Goal: Task Accomplishment & Management: Complete application form

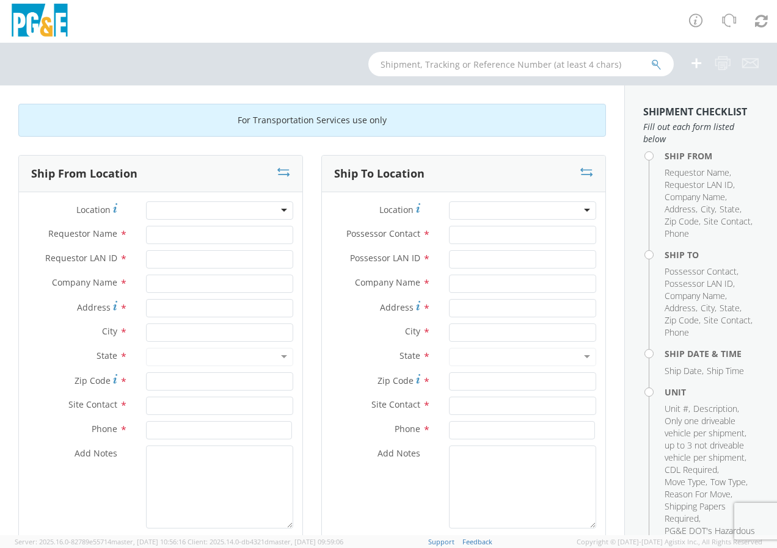
click at [278, 208] on div at bounding box center [219, 210] width 147 height 18
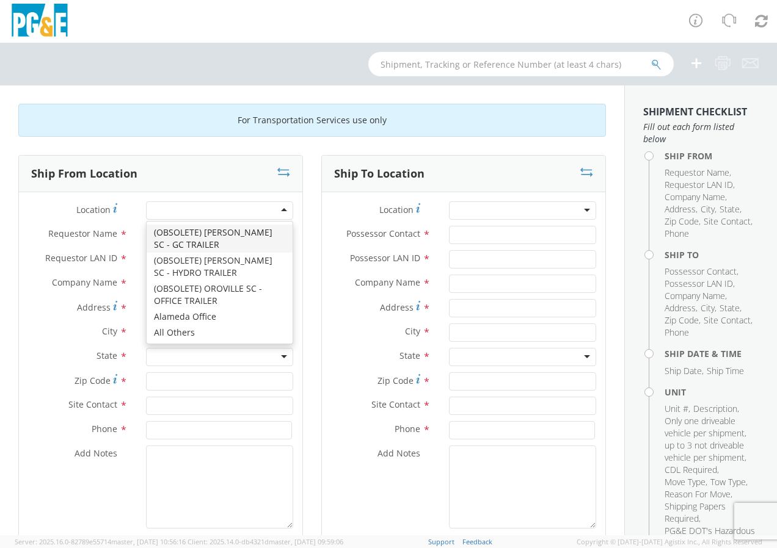
click at [279, 211] on div at bounding box center [219, 210] width 147 height 18
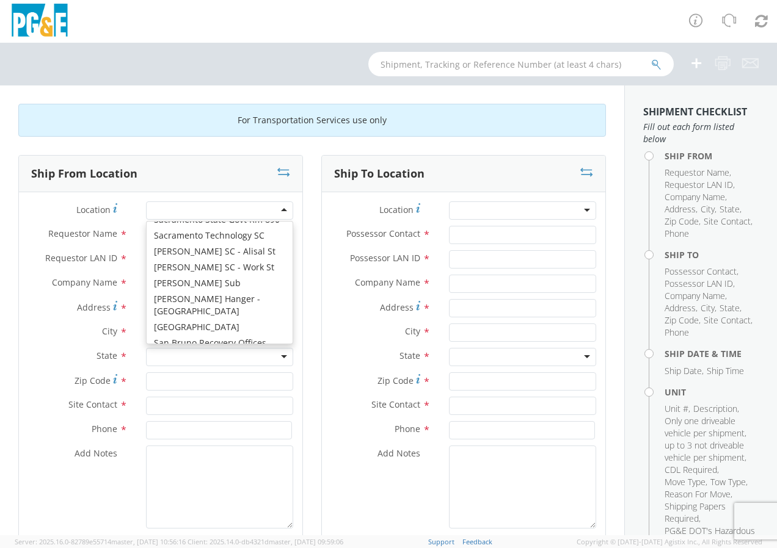
scroll to position [7073, 0]
type input "PG&E"
type input "[STREET_ADDRESS]"
type input "[GEOGRAPHIC_DATA]"
type input "94110"
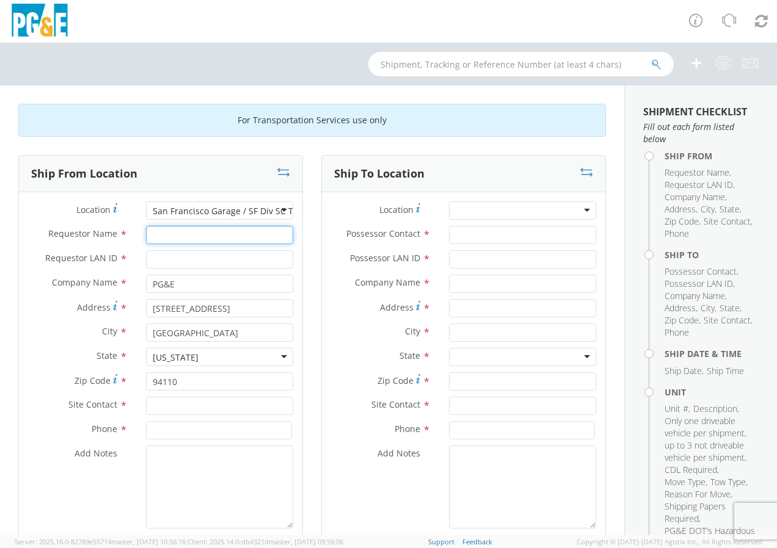
click at [175, 235] on input "Requestor Name *" at bounding box center [219, 235] width 147 height 18
type input "[PERSON_NAME]"
type input "J22G"
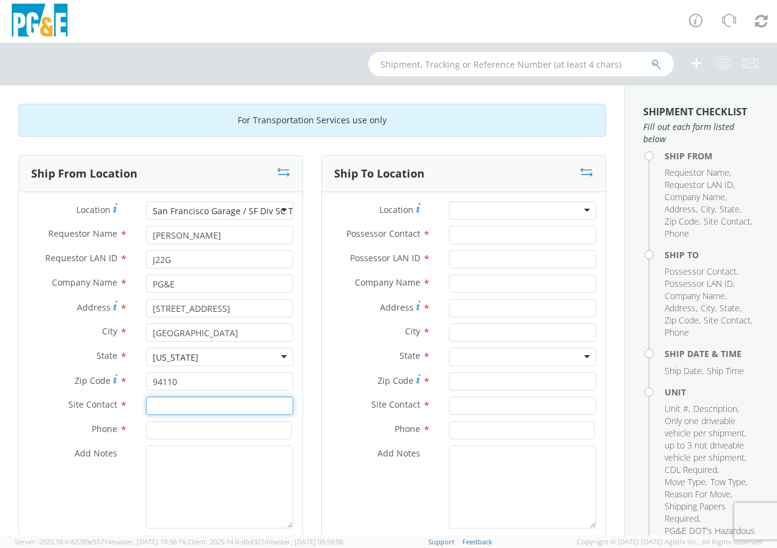
click at [162, 407] on input "text" at bounding box center [219, 406] width 147 height 18
type input "[PERSON_NAME] or [PERSON_NAME]"
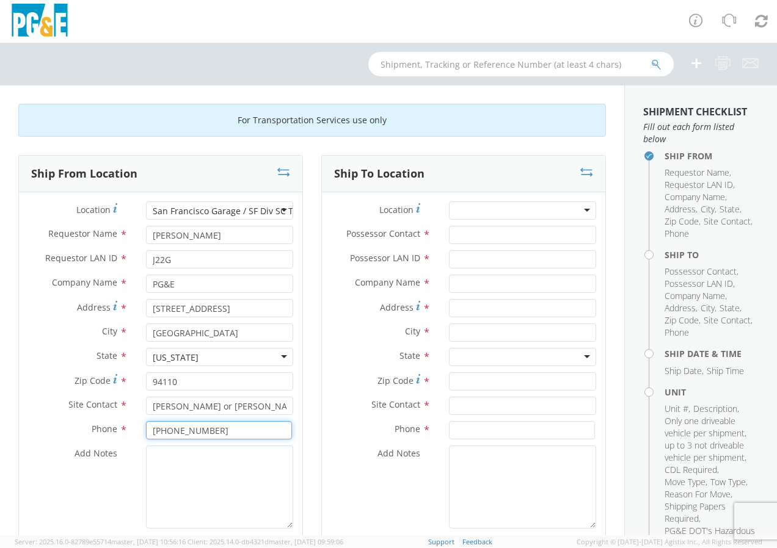
type input "[PHONE_NUMBER]"
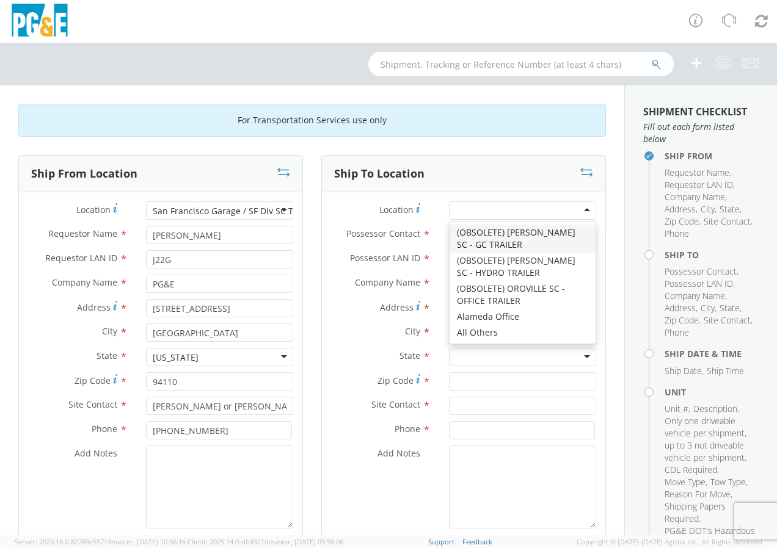
click at [579, 211] on div at bounding box center [522, 210] width 147 height 18
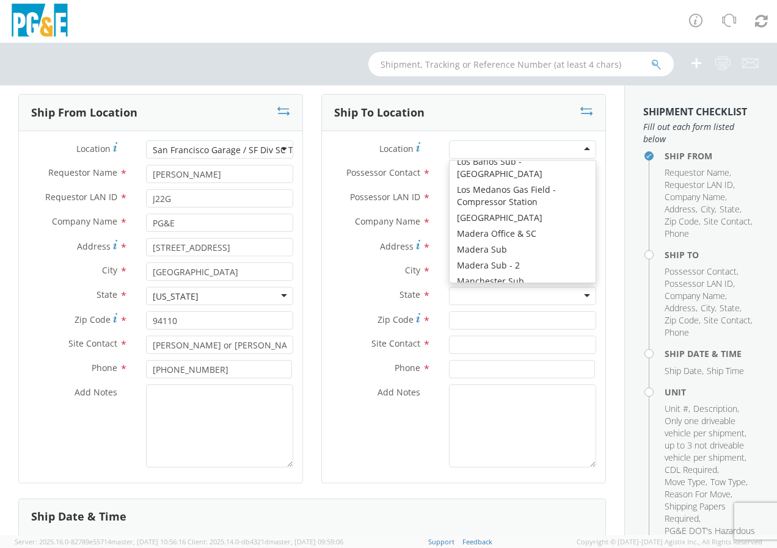
scroll to position [4319, 0]
type input "PG&E"
type input "[STREET_ADDRESS][PERSON_NAME]"
type input "[GEOGRAPHIC_DATA]"
type input "94014"
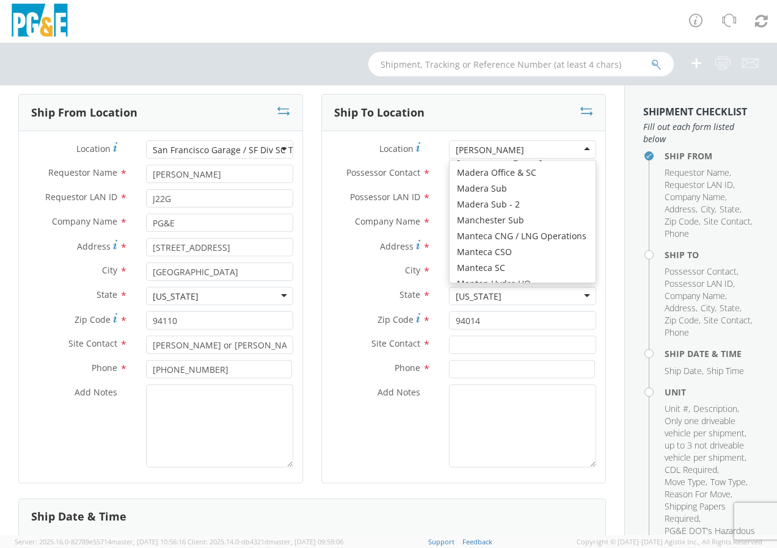
drag, startPoint x: 522, startPoint y: 154, endPoint x: 534, endPoint y: 151, distance: 12.7
click at [523, 154] on div "[PERSON_NAME]" at bounding box center [522, 149] width 147 height 18
type input "[STREET_ADDRESS]"
type input "[GEOGRAPHIC_DATA]"
type input "94005"
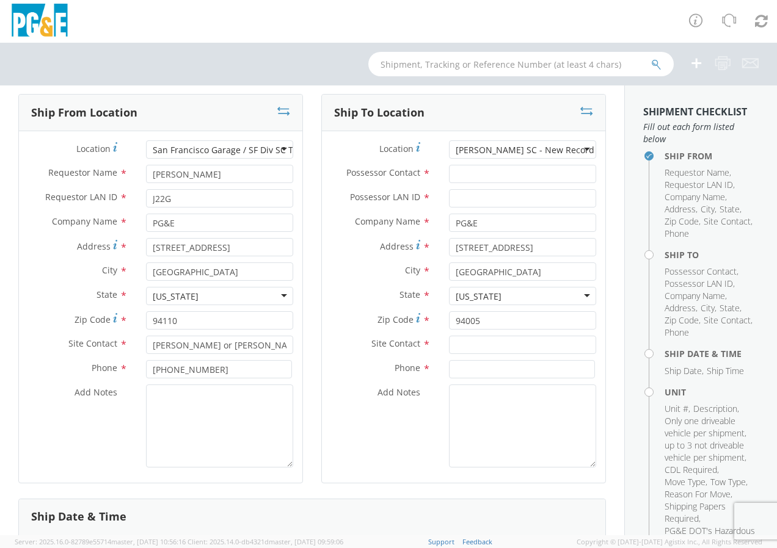
click at [579, 150] on div "[PERSON_NAME] SC - New Record Storage" at bounding box center [522, 149] width 147 height 18
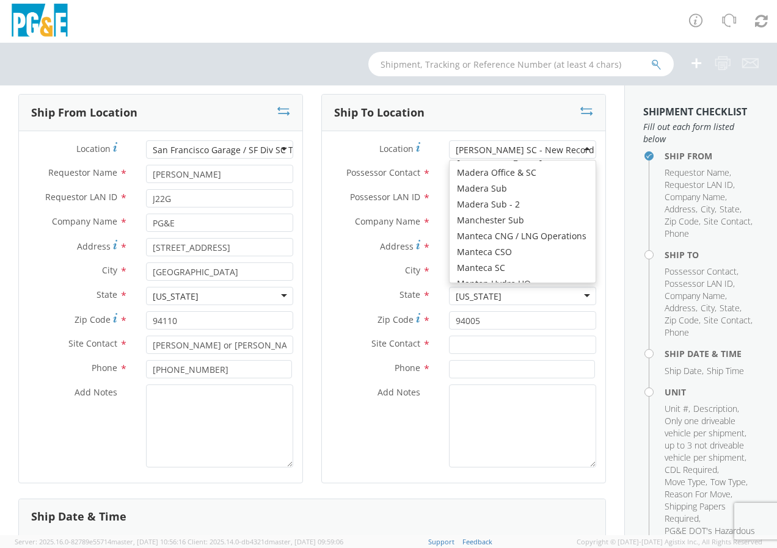
type input "[STREET_ADDRESS][PERSON_NAME]"
type input "[GEOGRAPHIC_DATA]"
type input "94014"
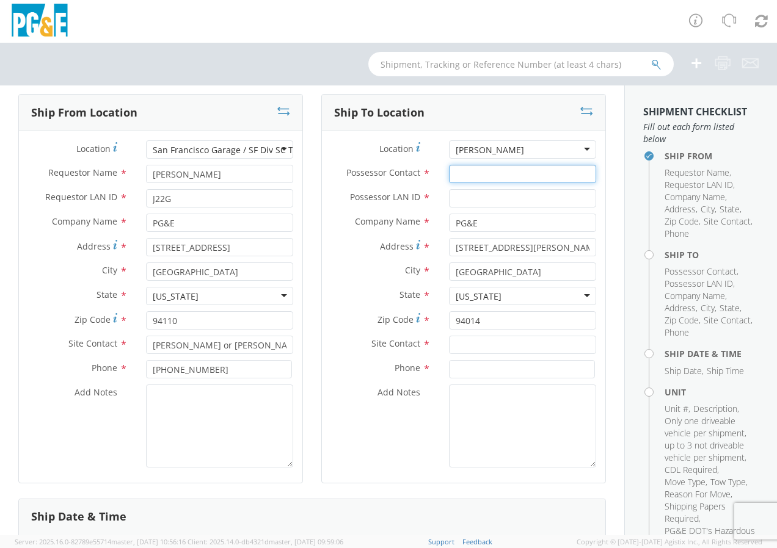
click at [465, 171] on input "Possessor Contact *" at bounding box center [522, 174] width 147 height 18
type input "[PERSON_NAME]"
click at [454, 201] on input "Possessor LAN ID *" at bounding box center [522, 198] width 147 height 18
type input "EMG7"
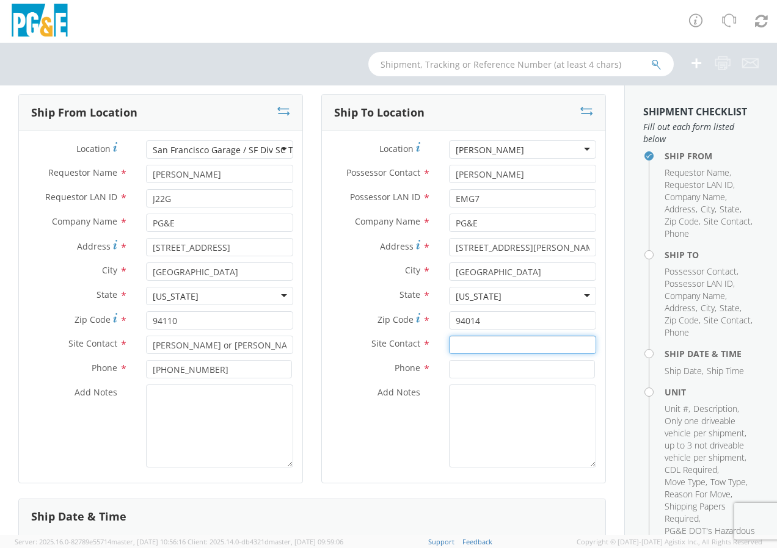
click at [454, 346] on input "text" at bounding box center [522, 345] width 147 height 18
type input "Ed or [PERSON_NAME]"
click at [461, 371] on input at bounding box center [522, 369] width 146 height 18
type input "650-"
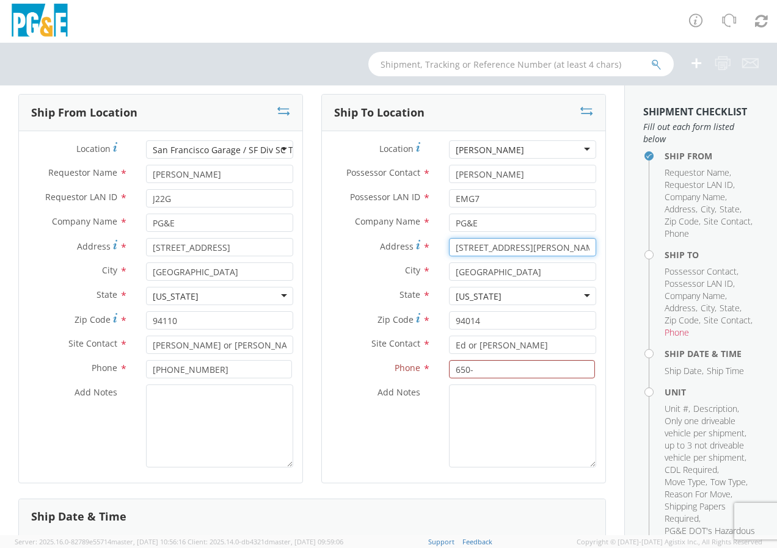
click at [548, 252] on input "[STREET_ADDRESS][PERSON_NAME]" at bounding box center [522, 247] width 147 height 18
type input "[STREET_ADDRESS][PERSON_NAME]"
click at [482, 372] on input "650-" at bounding box center [522, 369] width 146 height 18
type input "6"
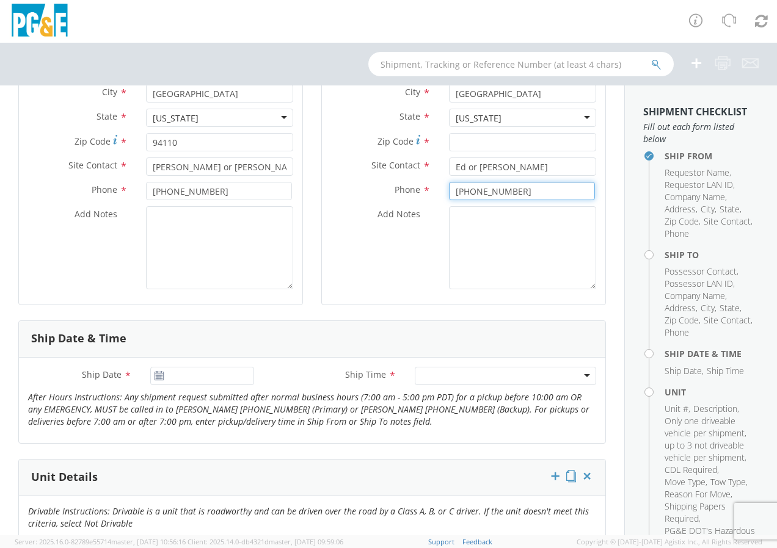
scroll to position [244, 0]
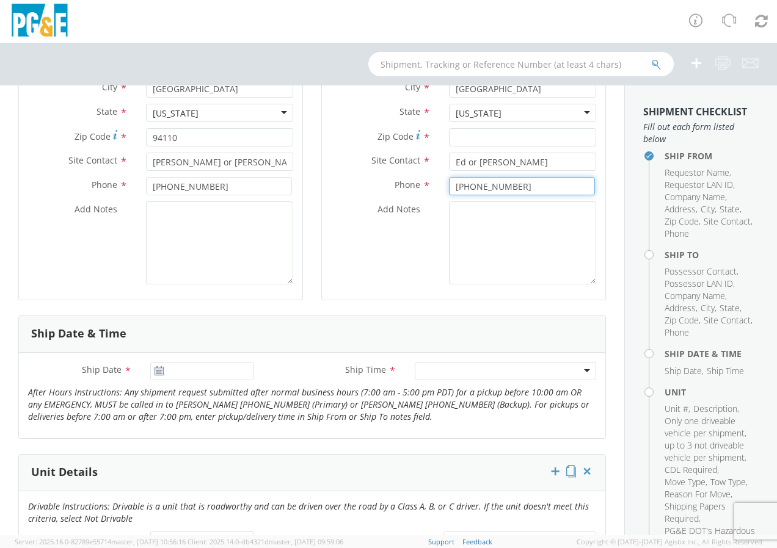
type input "[PHONE_NUMBER]"
click at [178, 375] on input "[DATE]" at bounding box center [202, 371] width 104 height 18
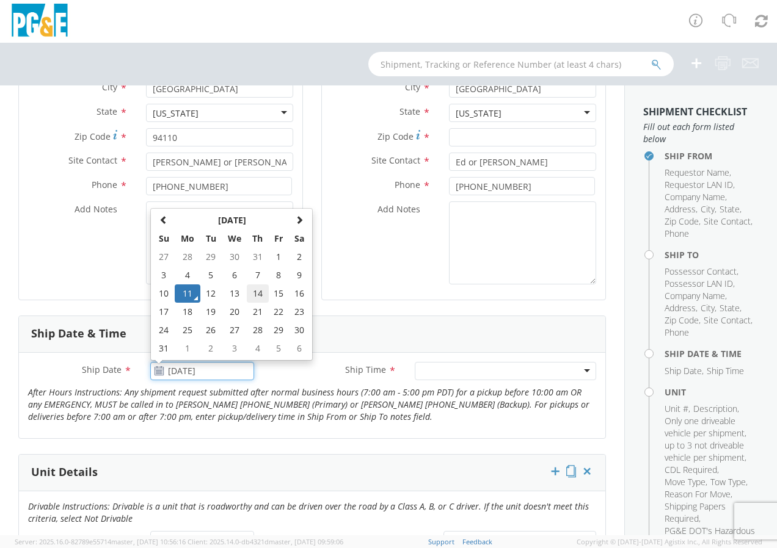
click at [255, 295] on td "14" at bounding box center [257, 294] width 21 height 18
type input "[DATE]"
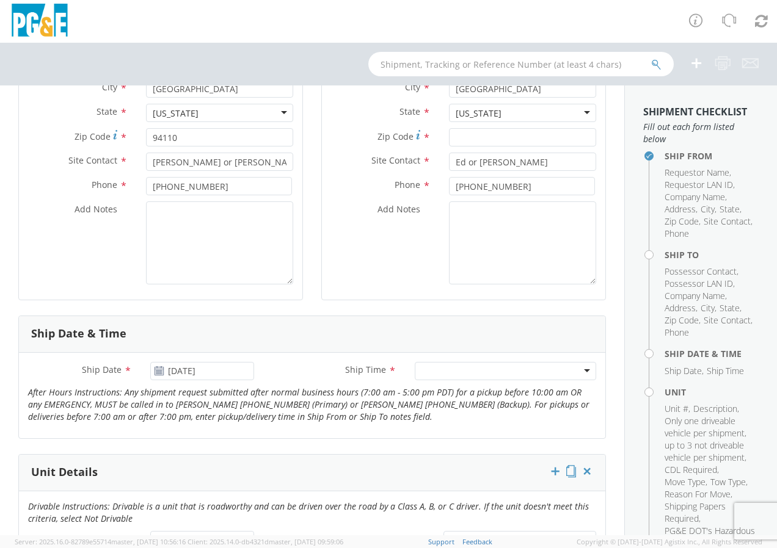
click at [421, 371] on input "select-one" at bounding box center [422, 372] width 2 height 12
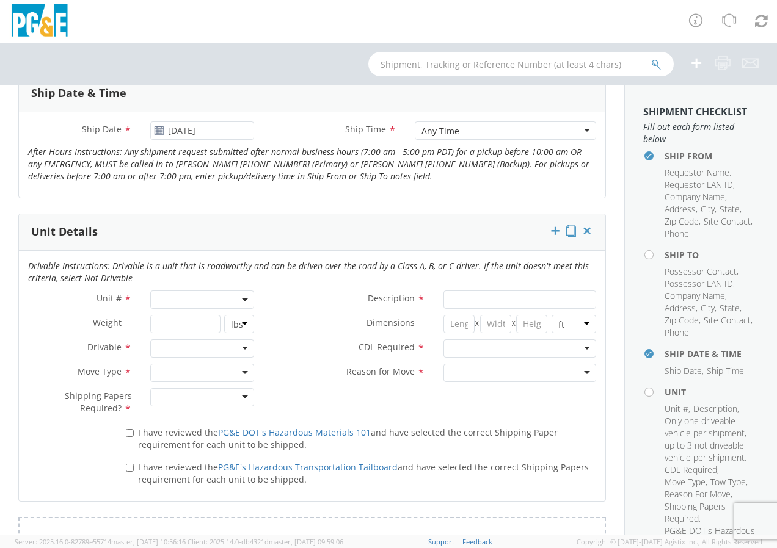
scroll to position [488, 0]
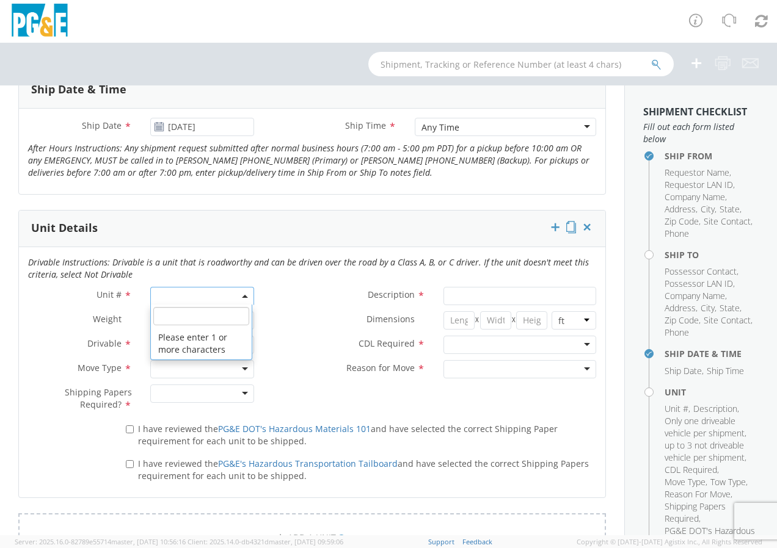
click at [242, 297] on b at bounding box center [245, 296] width 6 height 3
click at [195, 313] on input "search" at bounding box center [201, 316] width 96 height 18
type input "b45332"
type input "TRUCK; TROUBLE W/AERIAL 4X4"
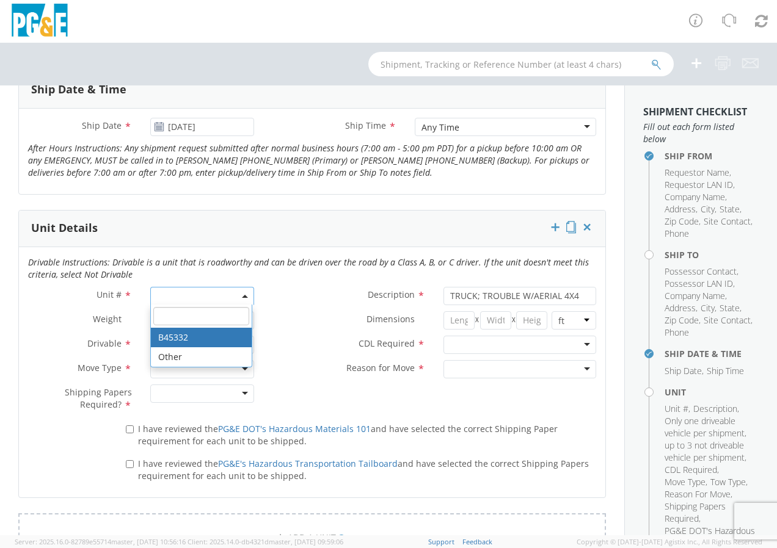
select select "B45332"
select select "? string: ?"
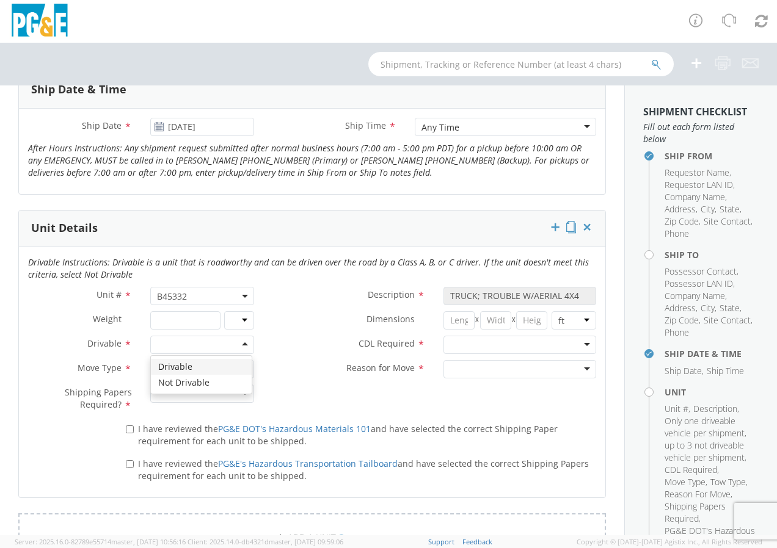
click at [240, 343] on div at bounding box center [202, 345] width 104 height 18
click at [240, 366] on div at bounding box center [202, 369] width 104 height 18
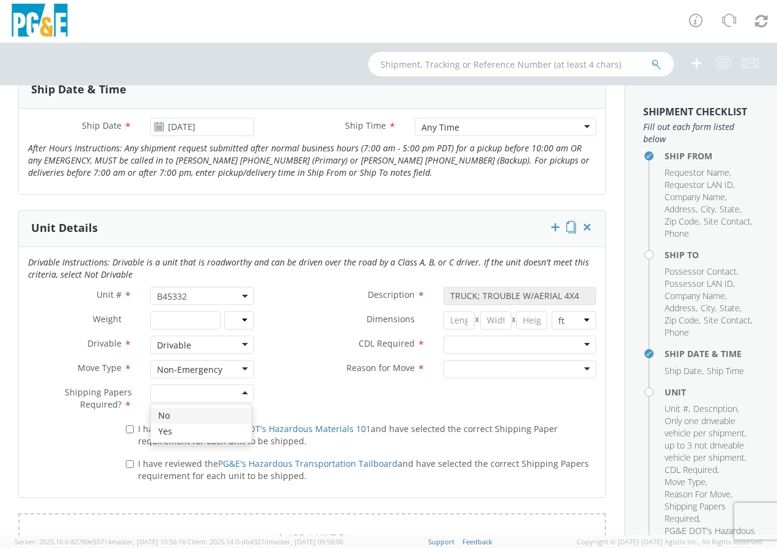
click at [241, 394] on div at bounding box center [202, 394] width 104 height 18
click at [131, 429] on input "I have reviewed the PG&E DOT's Hazardous Materials 101 and have selected the co…" at bounding box center [130, 430] width 8 height 8
checkbox input "true"
click at [131, 463] on input "I have reviewed the PG&E's Hazardous Transportation Tailboard and have selected…" at bounding box center [130, 464] width 8 height 8
checkbox input "true"
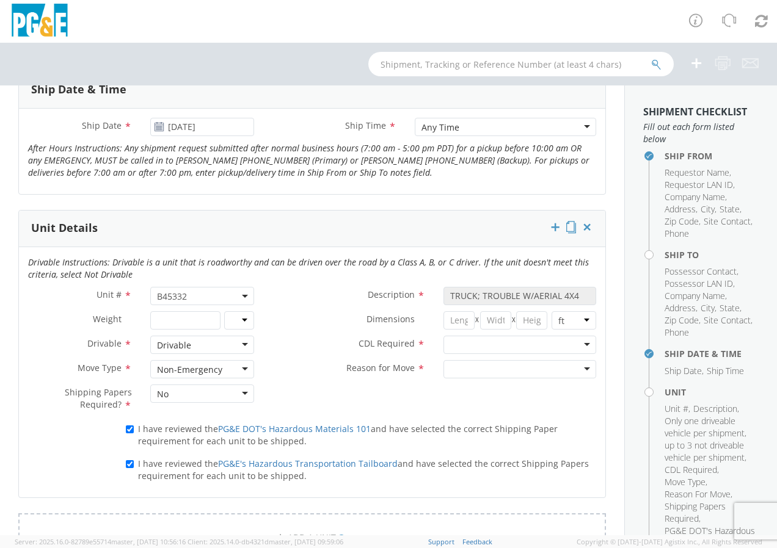
click at [579, 346] on div at bounding box center [519, 345] width 153 height 18
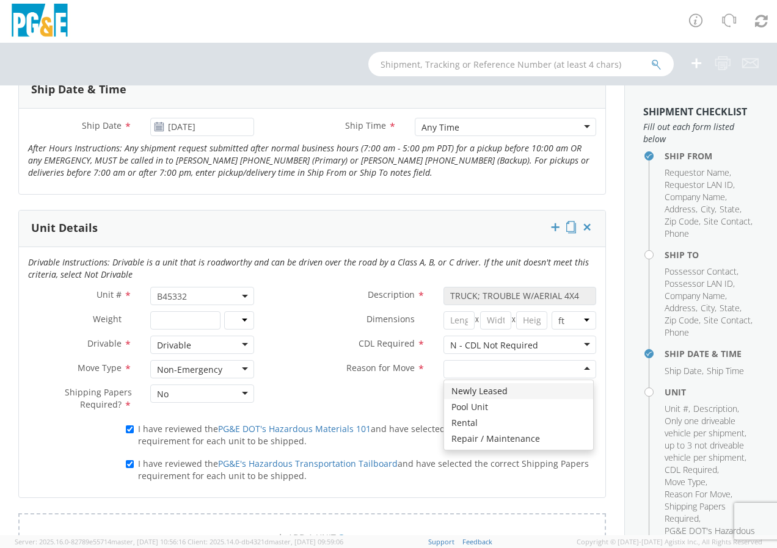
click at [578, 371] on div at bounding box center [519, 369] width 153 height 18
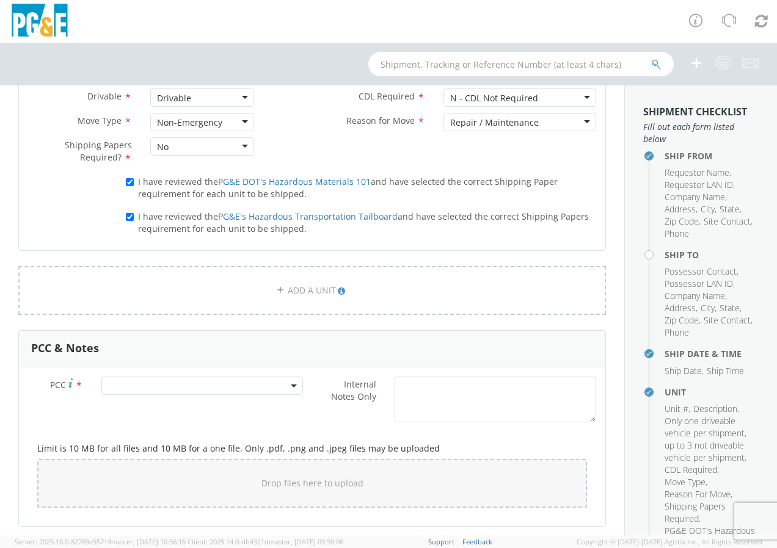
scroll to position [794, 0]
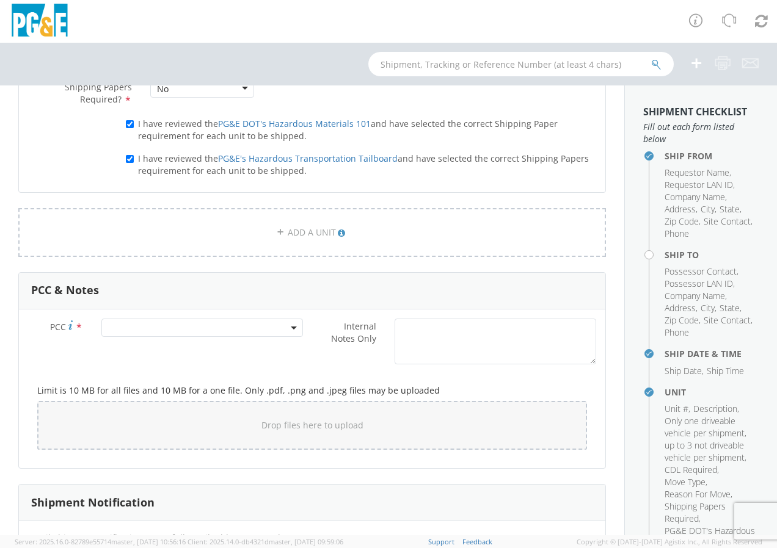
click at [145, 330] on span at bounding box center [201, 328] width 201 height 18
click at [140, 347] on input "number" at bounding box center [200, 348] width 192 height 18
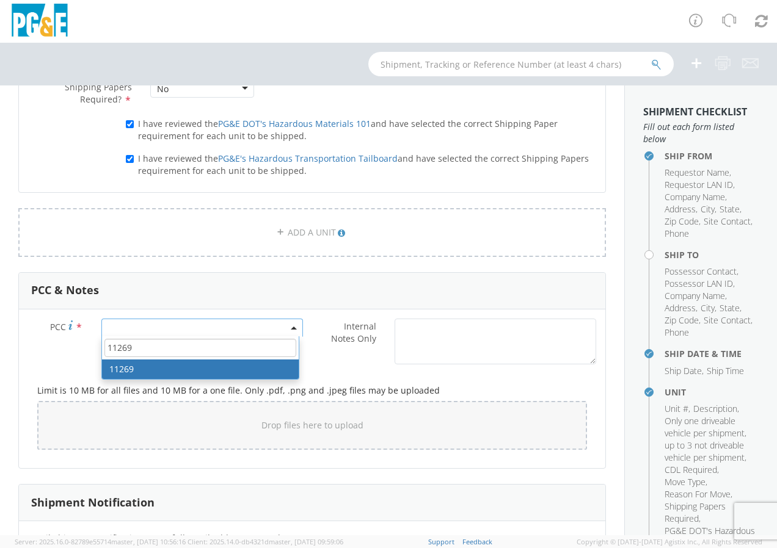
type input "11269"
select select "11269"
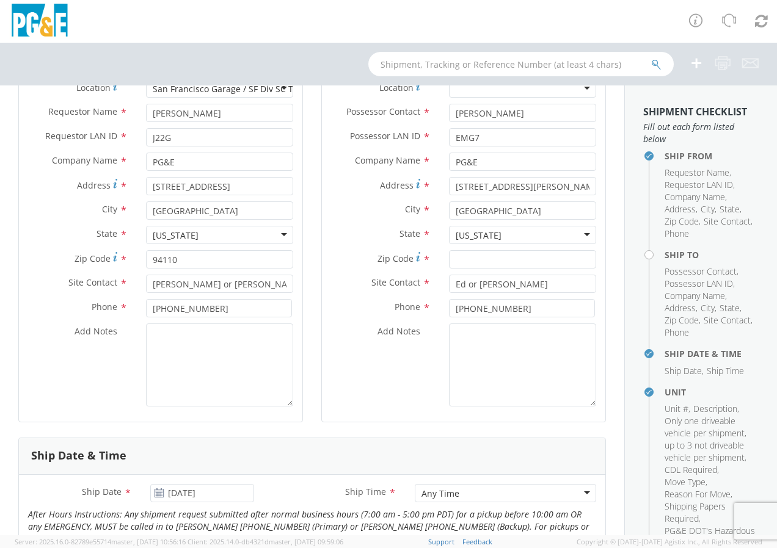
scroll to position [0, 0]
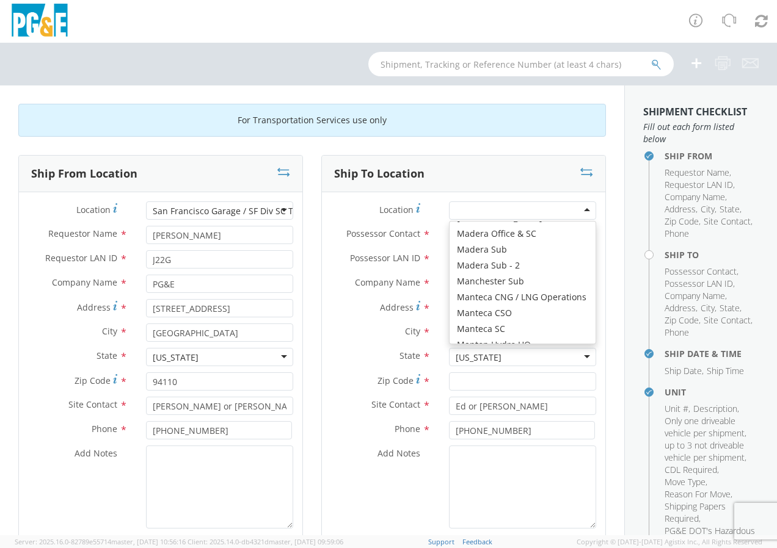
click at [579, 214] on div at bounding box center [522, 210] width 147 height 18
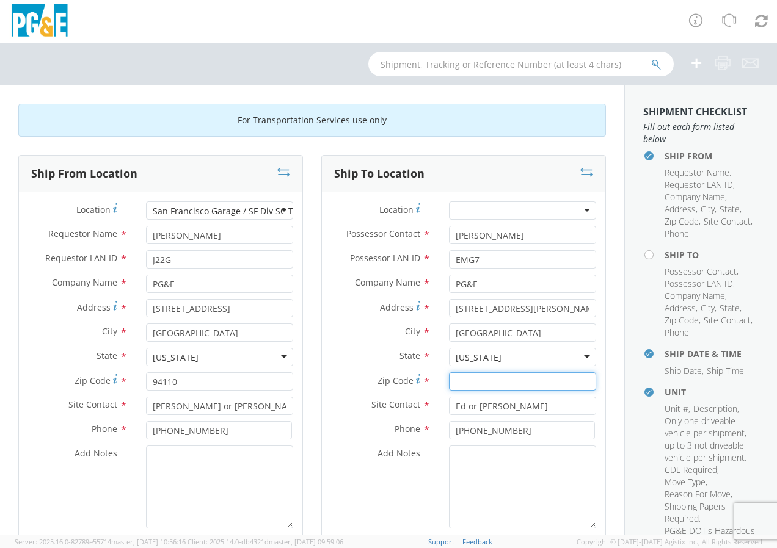
click at [509, 380] on input "Zip Code *" at bounding box center [522, 381] width 147 height 18
type input "94014"
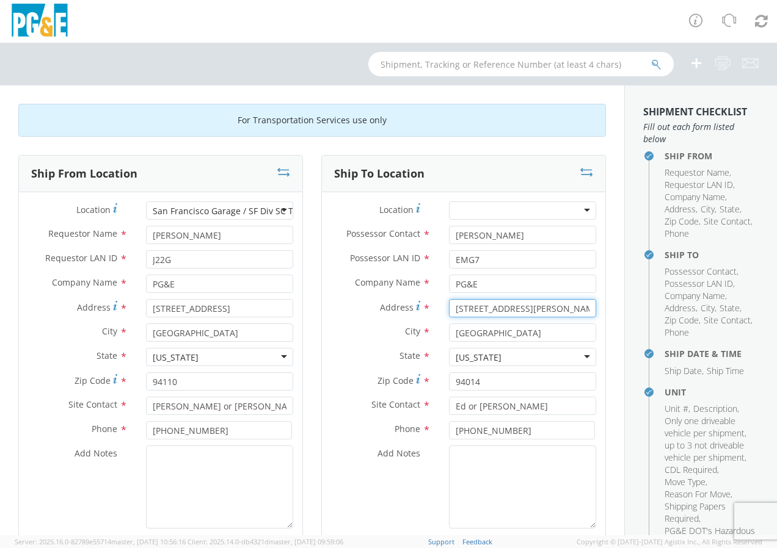
click at [556, 311] on input "[STREET_ADDRESS][PERSON_NAME]" at bounding box center [522, 308] width 147 height 18
type input "7"
type input "[STREET_ADDRESS]"
click at [516, 159] on div "Ship To Location" at bounding box center [463, 174] width 283 height 37
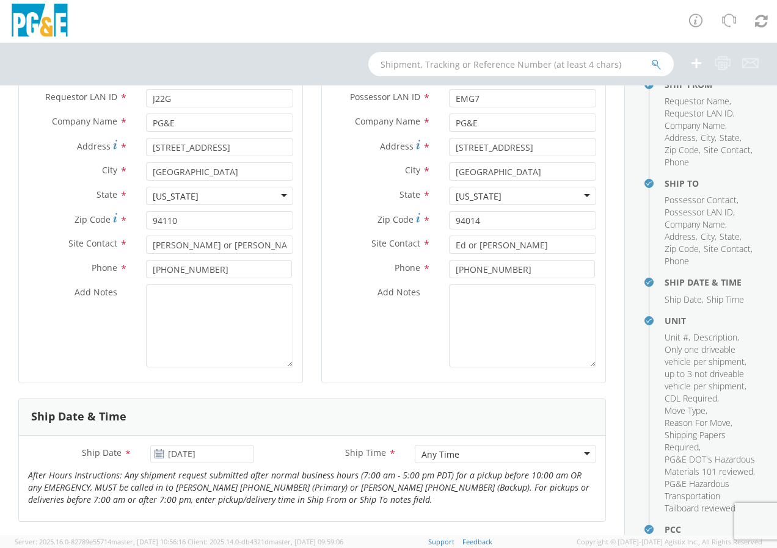
scroll to position [183, 0]
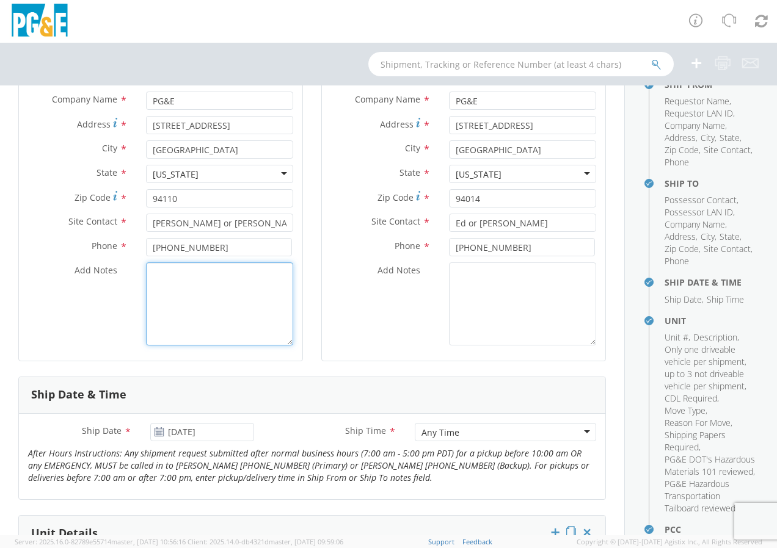
click at [172, 275] on textarea "Add Notes *" at bounding box center [219, 304] width 147 height 83
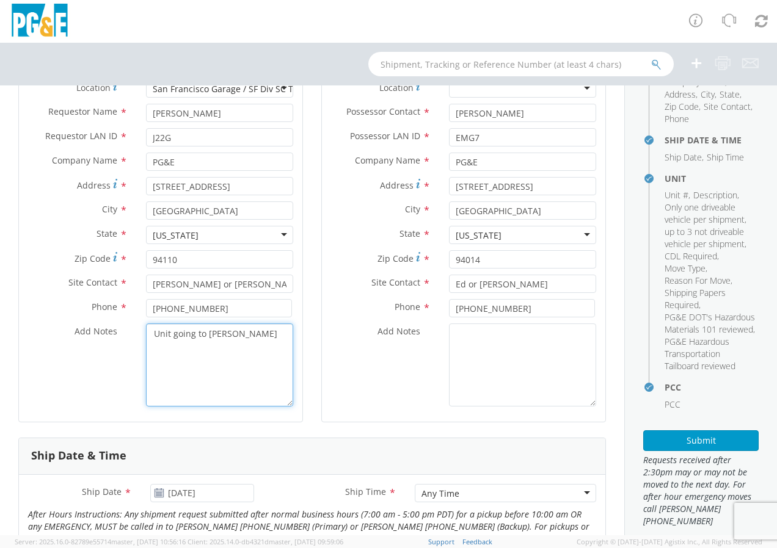
scroll to position [255, 0]
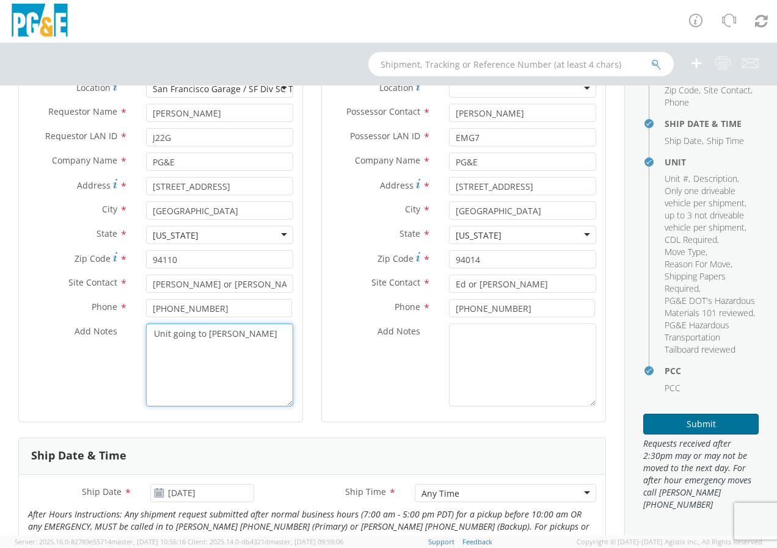
type textarea "Unit going to [PERSON_NAME]"
click at [675, 422] on button "Submit" at bounding box center [700, 424] width 115 height 21
